Goal: Ask a question

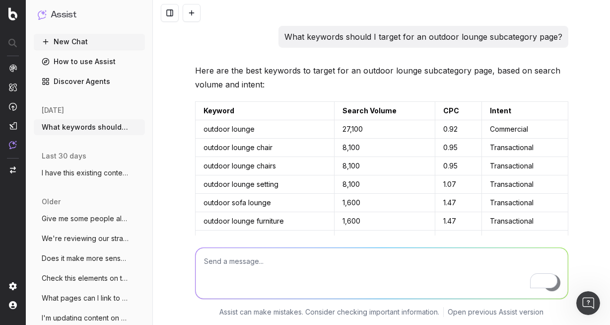
scroll to position [1352, 0]
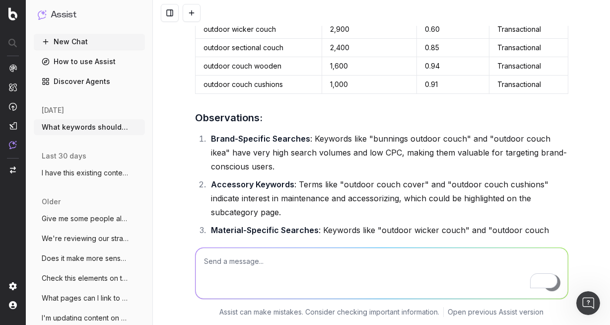
click at [86, 38] on button "New Chat" at bounding box center [89, 42] width 111 height 16
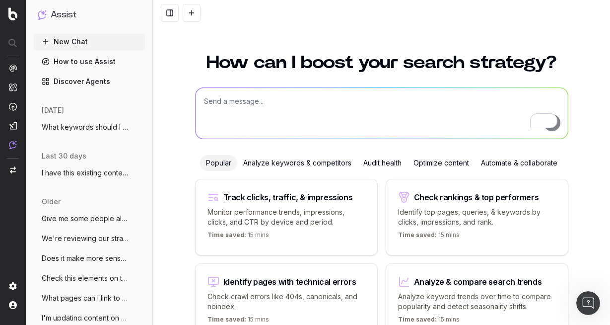
scroll to position [61, 0]
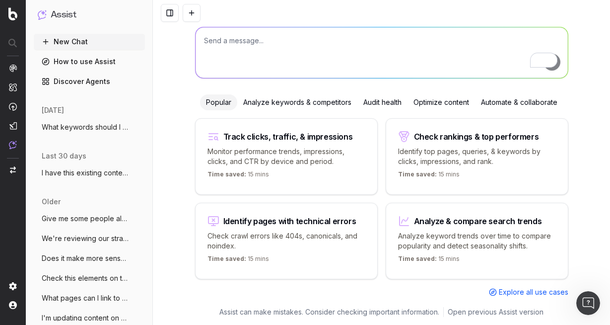
click at [238, 44] on textarea "To enrich screen reader interactions, please activate Accessibility in Grammarl…" at bounding box center [382, 52] width 373 height 51
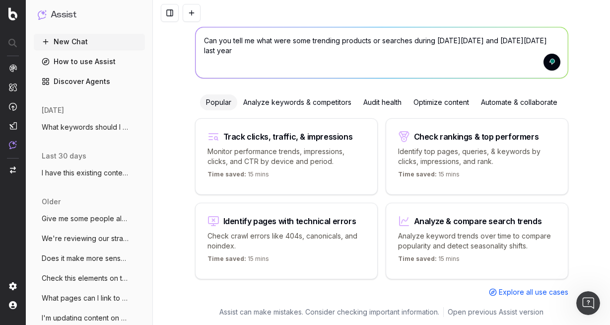
type textarea "Can you tell me what were some trending products or searches during [DATE][DATE…"
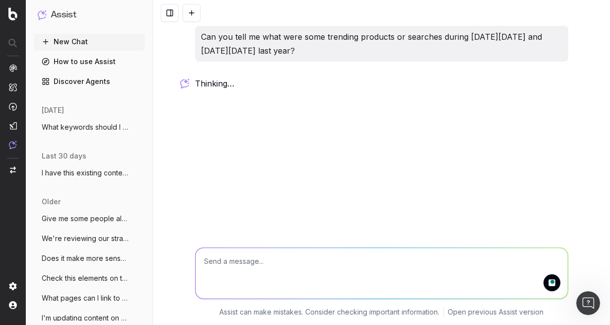
scroll to position [0, 0]
